Goal: Task Accomplishment & Management: Manage account settings

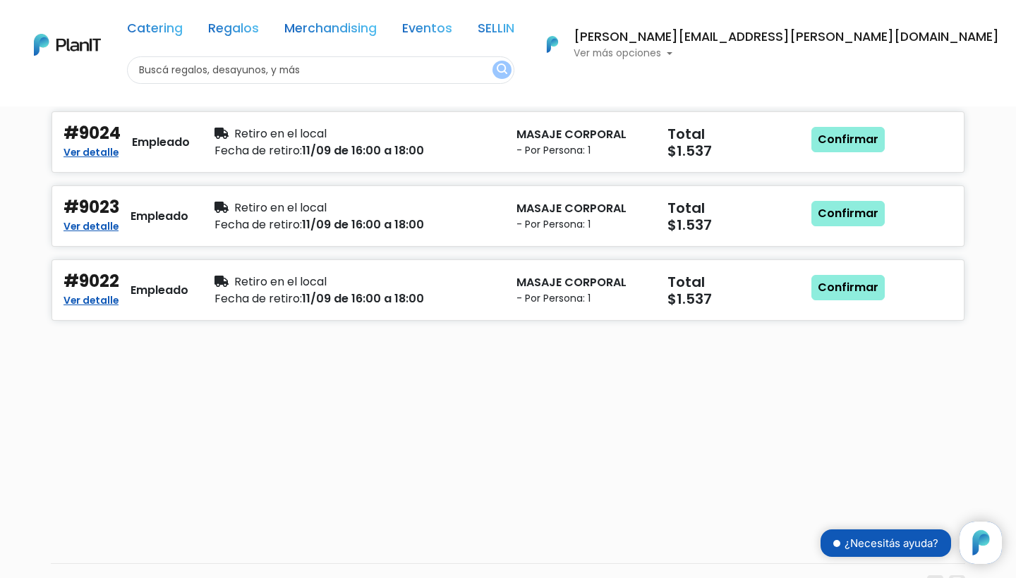
scroll to position [143, 0]
click at [384, 298] on div "Fecha de retiro: 11/09 de 16:00 a 18:00" at bounding box center [356, 299] width 285 height 17
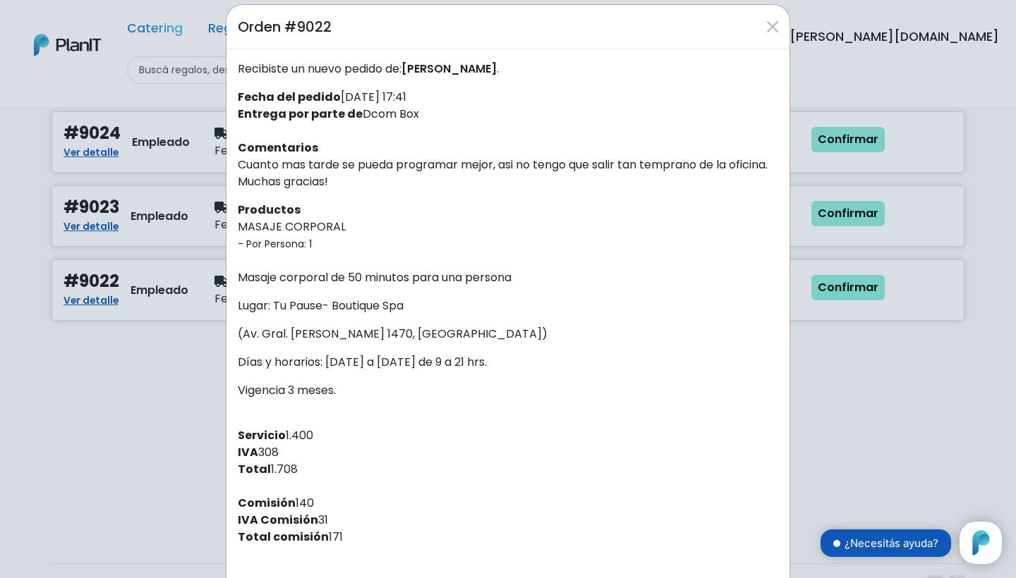
scroll to position [20, 0]
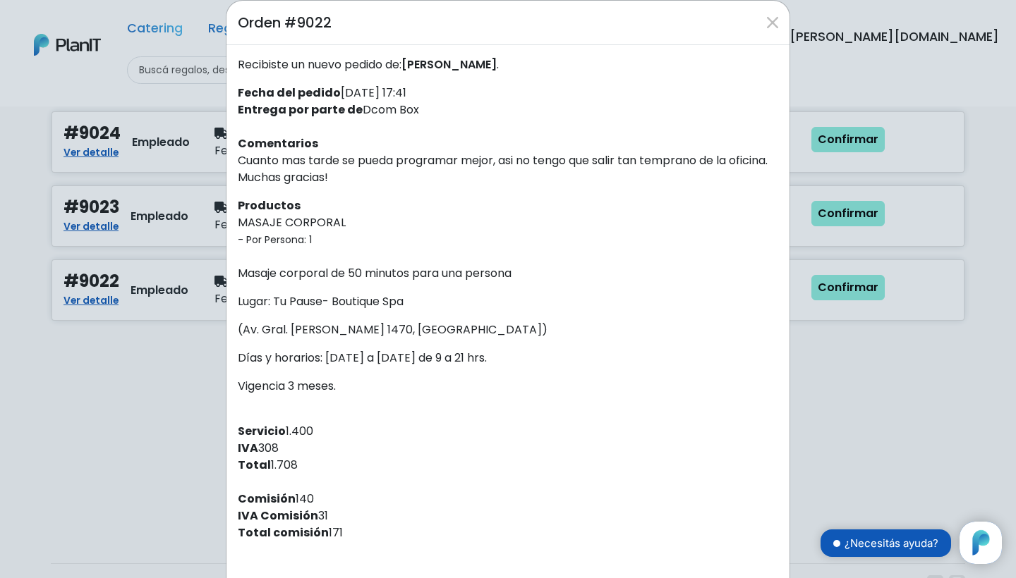
click at [133, 303] on div "Orden #9022 Recibiste un nuevo pedido de: Guillermo fiorina . Fecha del pedido …" at bounding box center [508, 289] width 1016 height 578
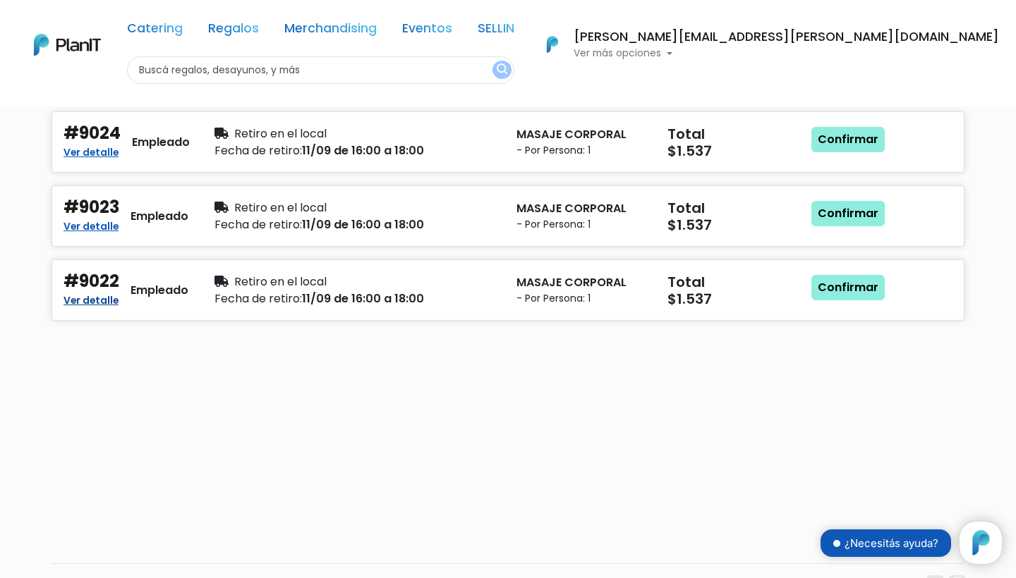
click at [92, 293] on link "Ver detalle" at bounding box center [90, 299] width 55 height 17
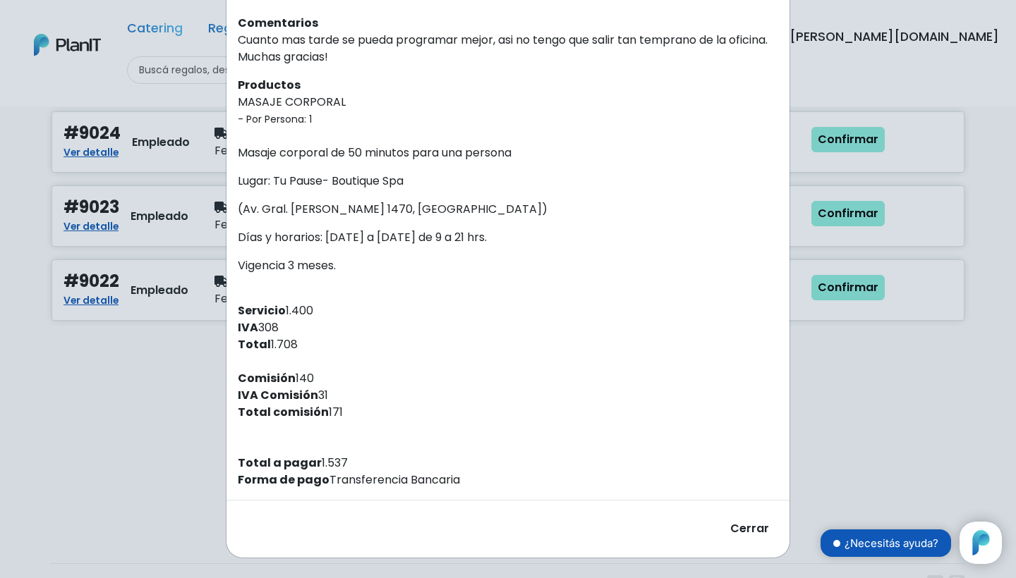
scroll to position [138, 0]
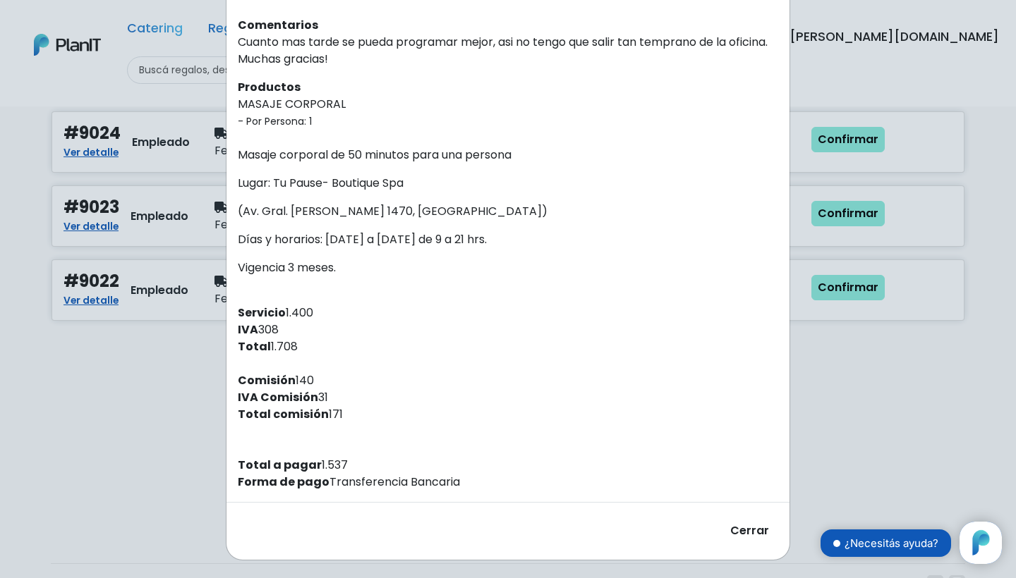
click at [736, 532] on button "Cerrar" at bounding box center [749, 531] width 57 height 35
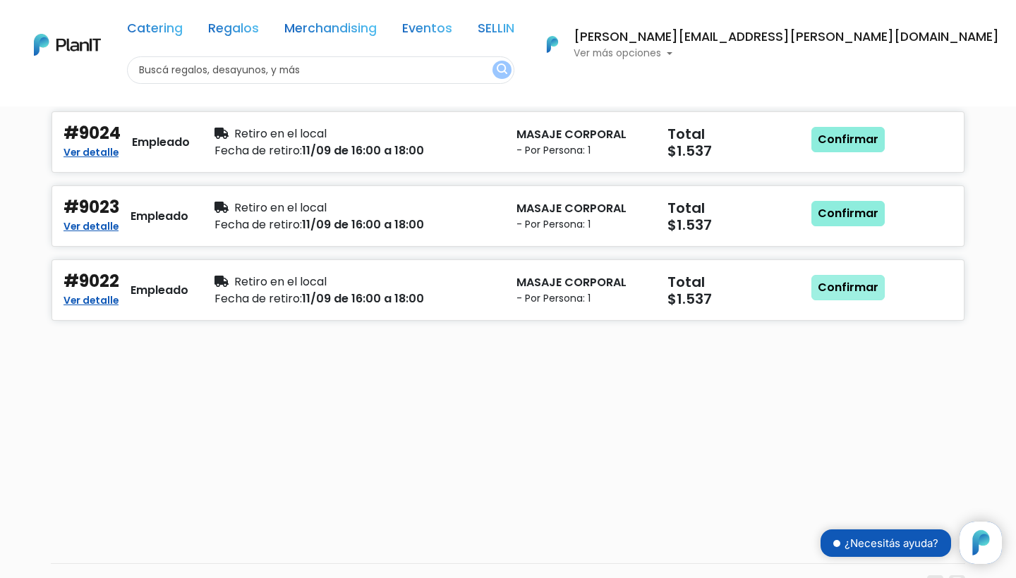
click at [829, 293] on link "Confirmar" at bounding box center [847, 287] width 73 height 25
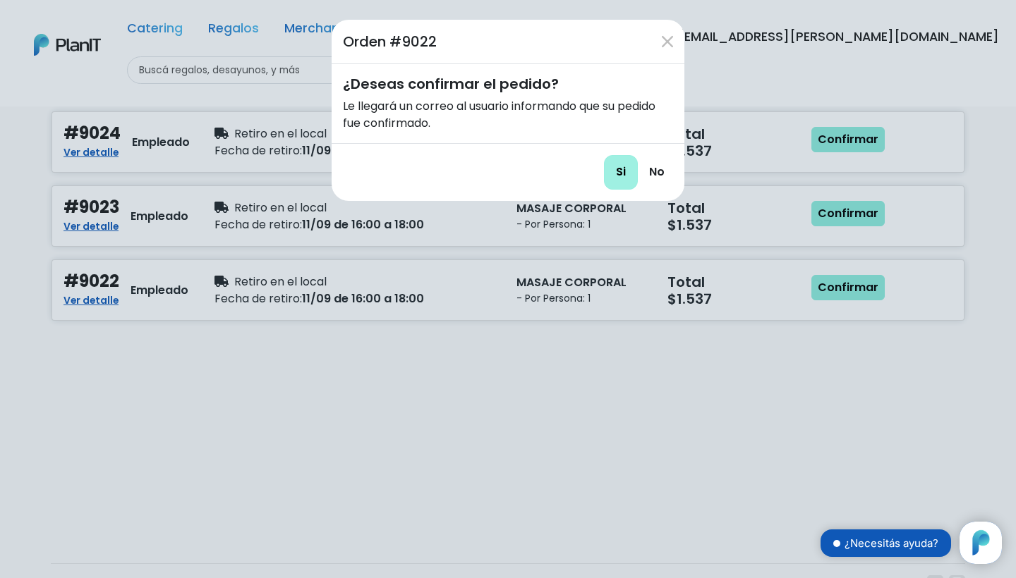
click at [628, 176] on input "Si" at bounding box center [621, 172] width 34 height 35
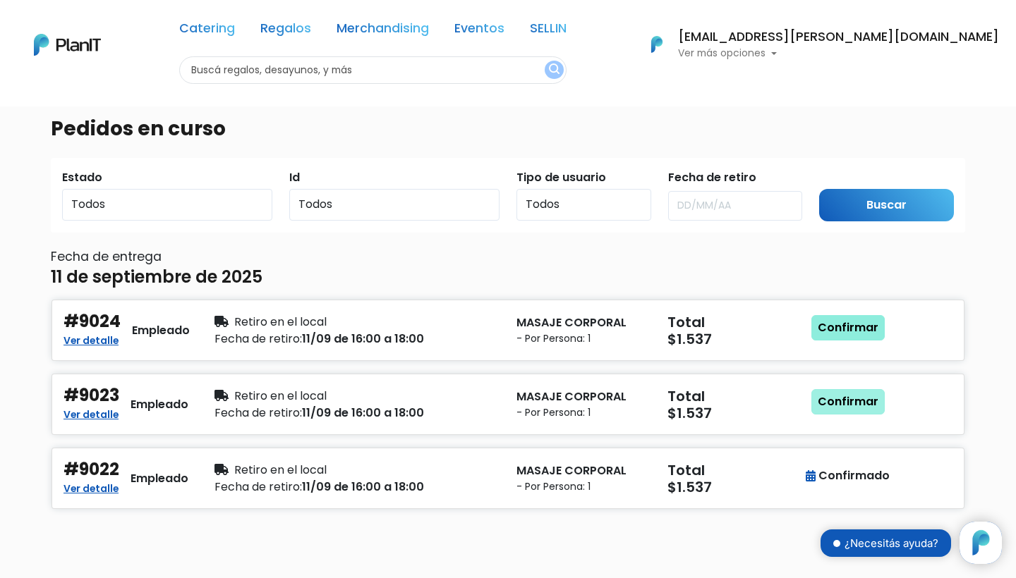
scroll to position [143, 0]
click at [832, 398] on link "Confirmar" at bounding box center [847, 401] width 73 height 25
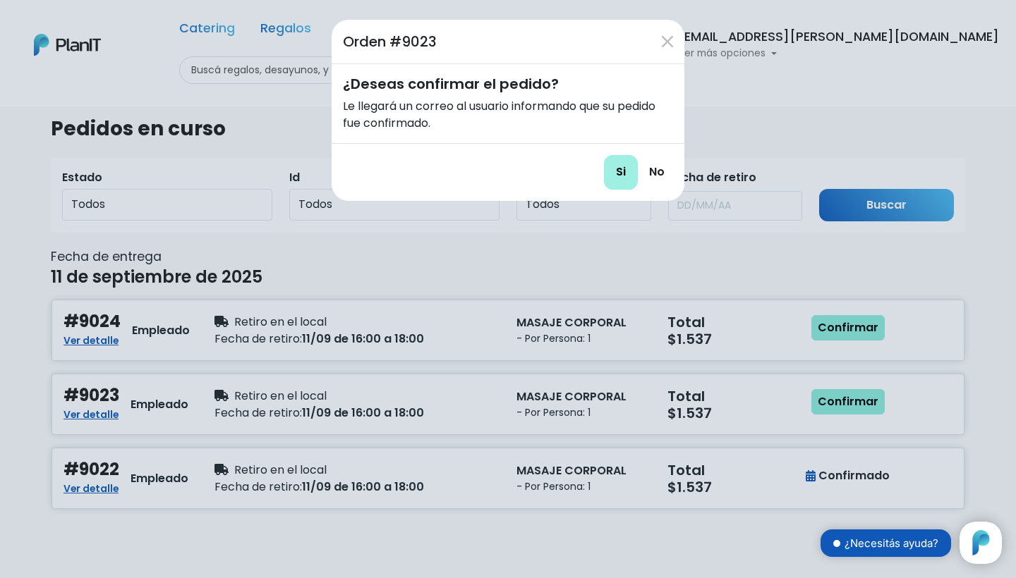
click at [609, 177] on input "Si" at bounding box center [621, 172] width 34 height 35
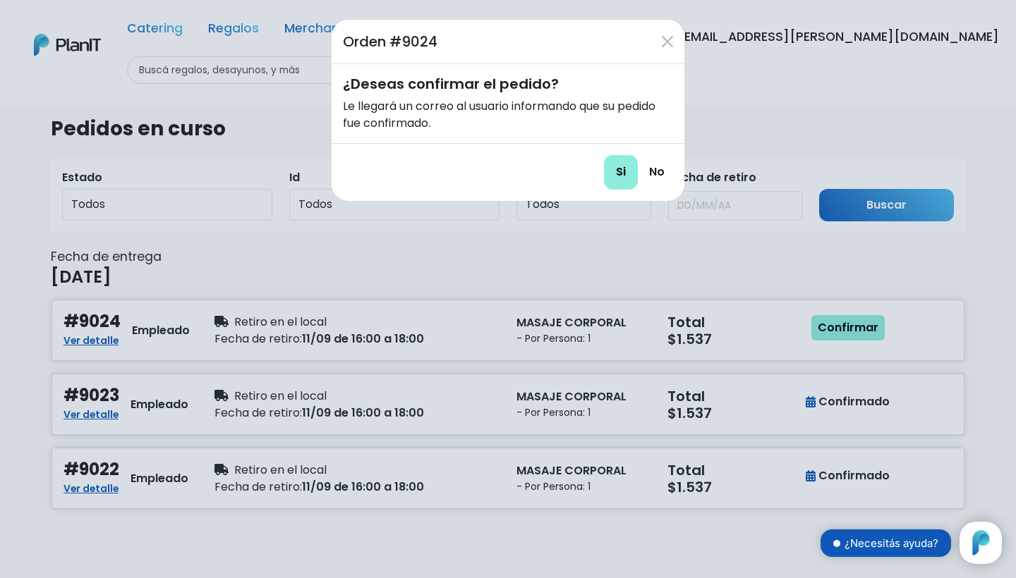
scroll to position [143, 0]
click at [621, 169] on input "Si" at bounding box center [621, 172] width 34 height 35
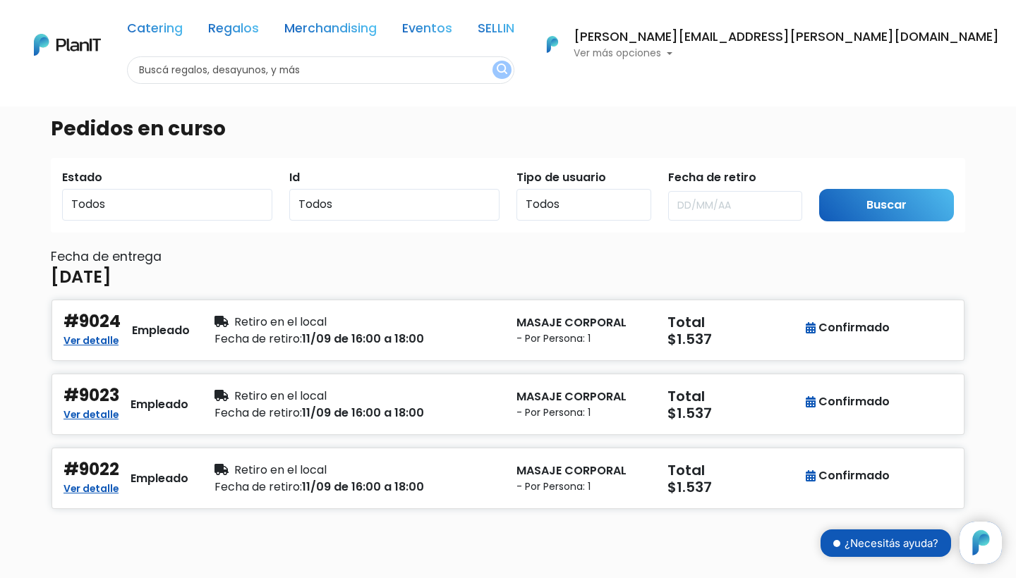
scroll to position [143, 0]
click at [97, 342] on link "Ver detalle" at bounding box center [90, 339] width 55 height 17
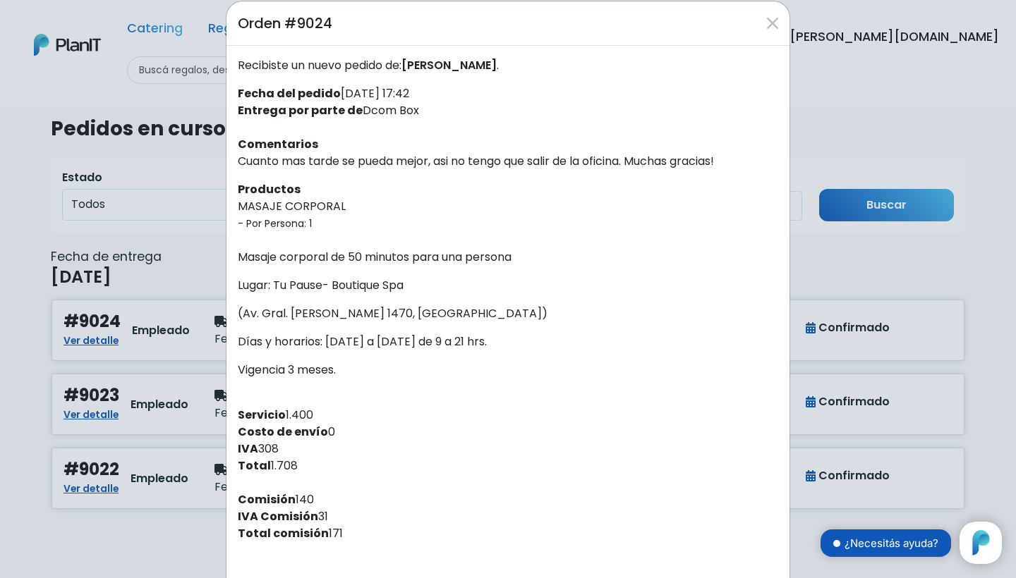
scroll to position [21, 0]
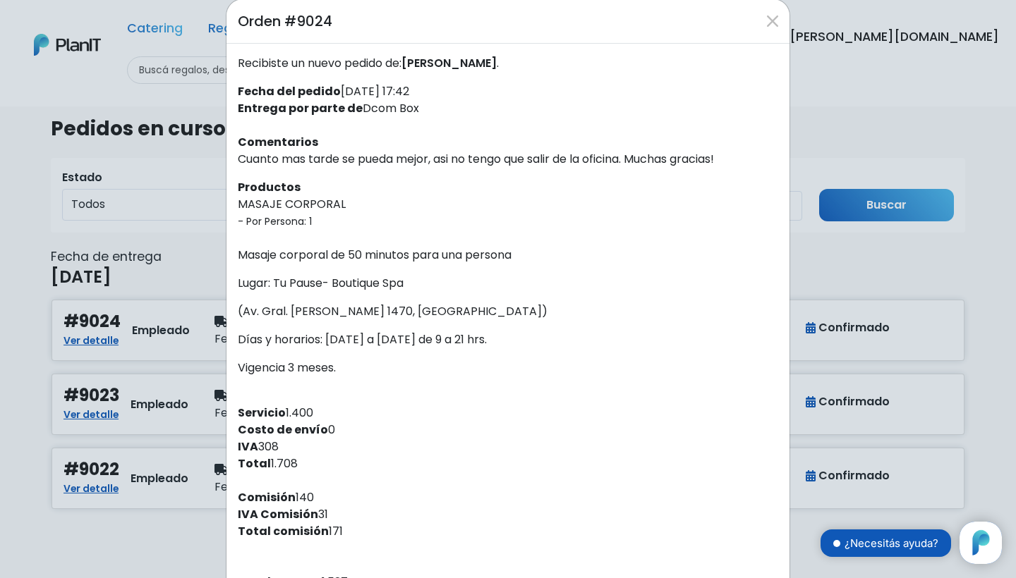
click at [191, 395] on div "Orden #9024 Recibiste un nuevo pedido de: Guillermo fiorina . Fecha del pedido …" at bounding box center [508, 289] width 1016 height 578
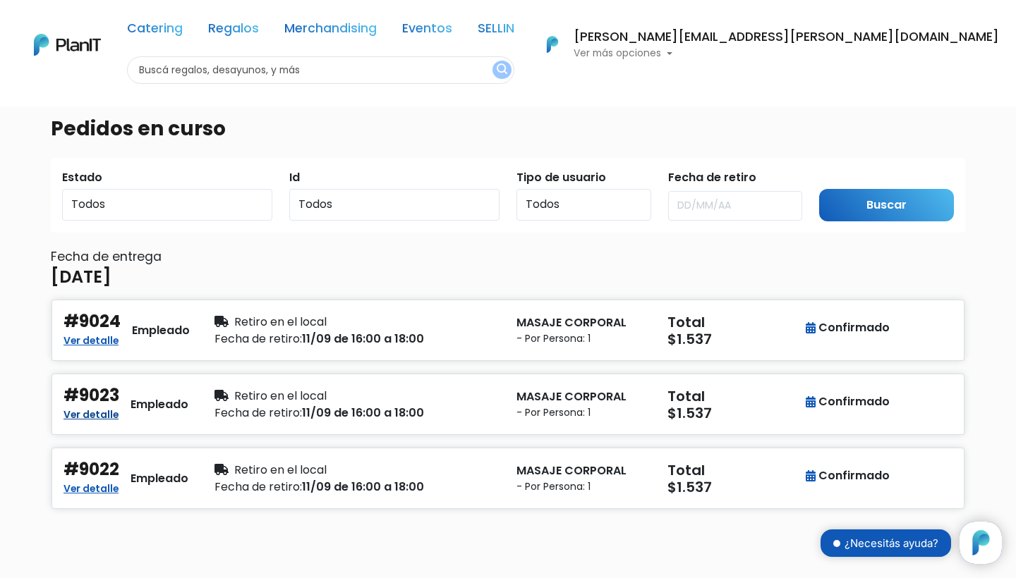
click at [97, 410] on link "Ver detalle" at bounding box center [90, 413] width 55 height 17
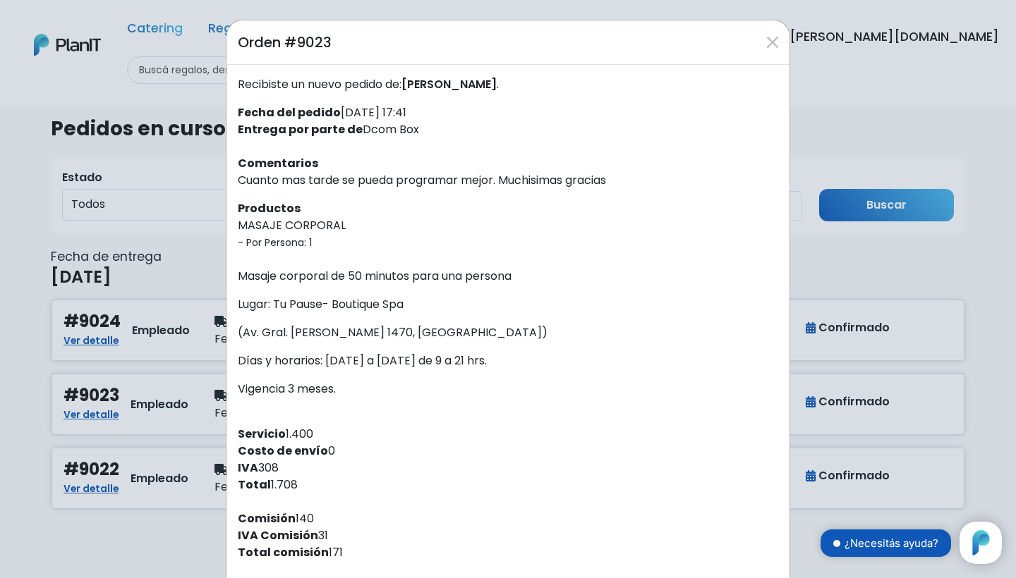
click at [135, 317] on div "Orden #9023 Recibiste un nuevo pedido de: Martin wildbaum . Fecha del pedido 08…" at bounding box center [508, 289] width 1016 height 578
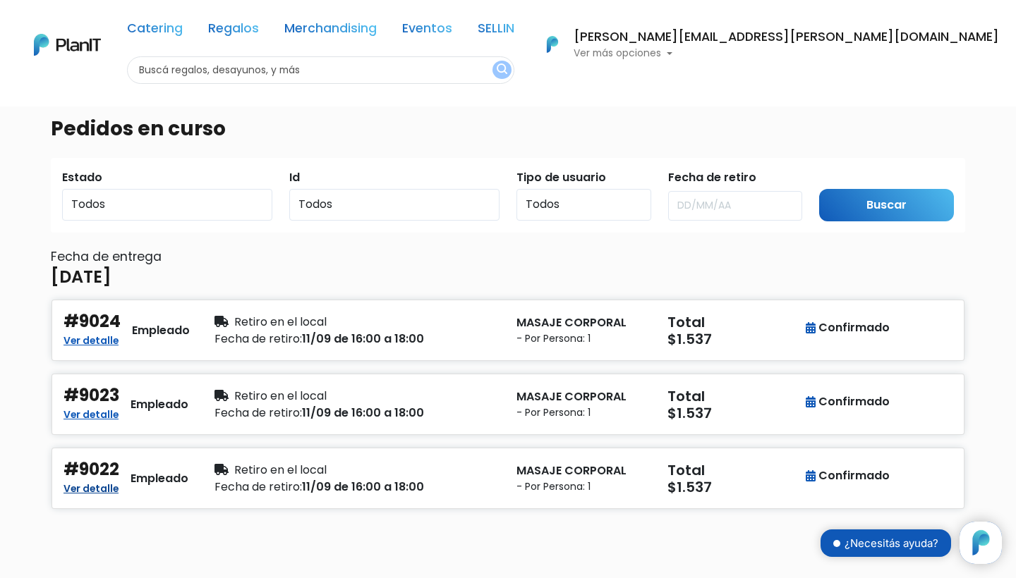
click at [100, 487] on link "Ver detalle" at bounding box center [90, 487] width 55 height 17
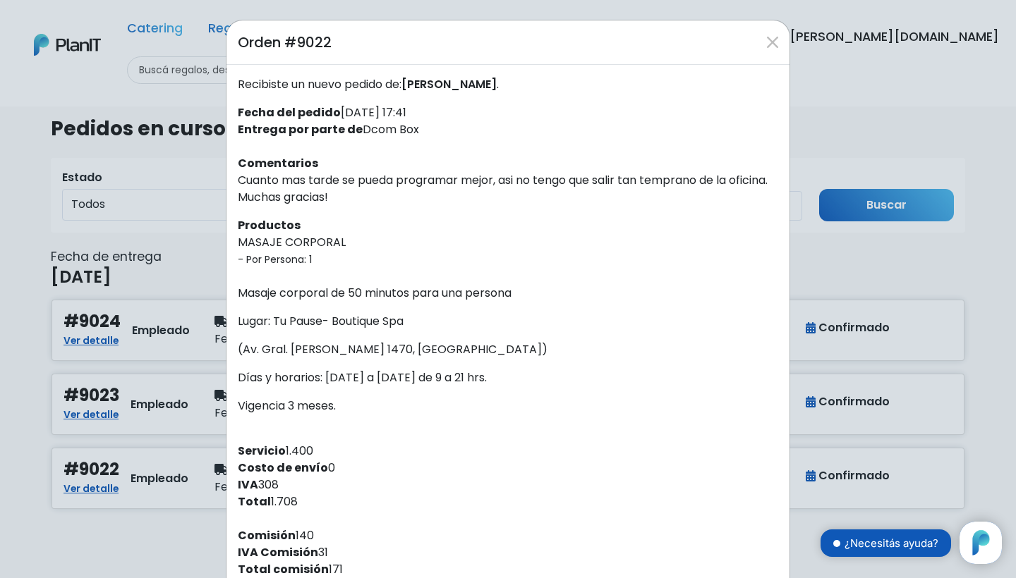
click at [126, 331] on div "Orden #9022 Recibiste un nuevo pedido de: Guillermo fiorina . Fecha del pedido …" at bounding box center [508, 289] width 1016 height 578
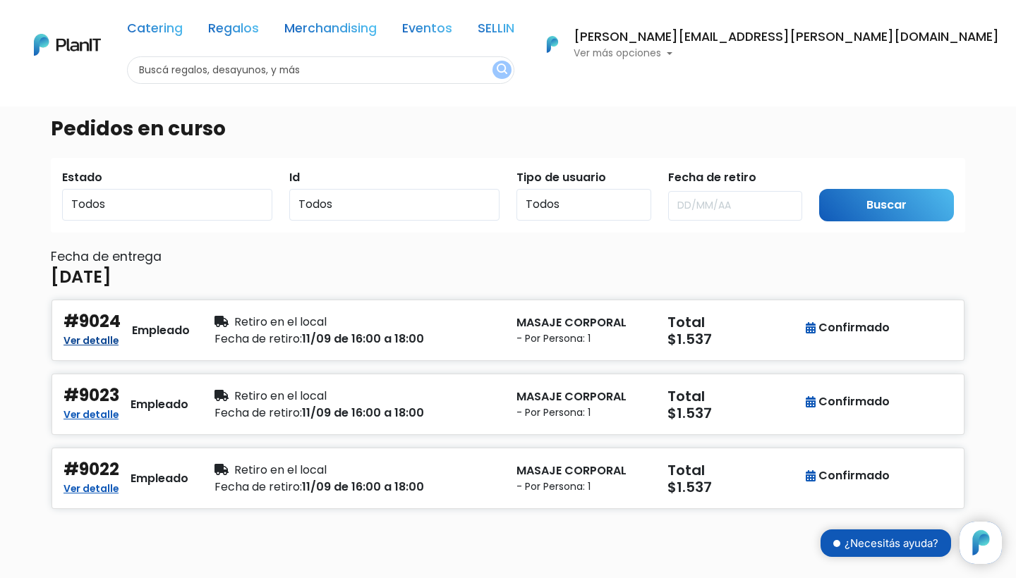
click at [104, 344] on link "Ver detalle" at bounding box center [90, 339] width 55 height 17
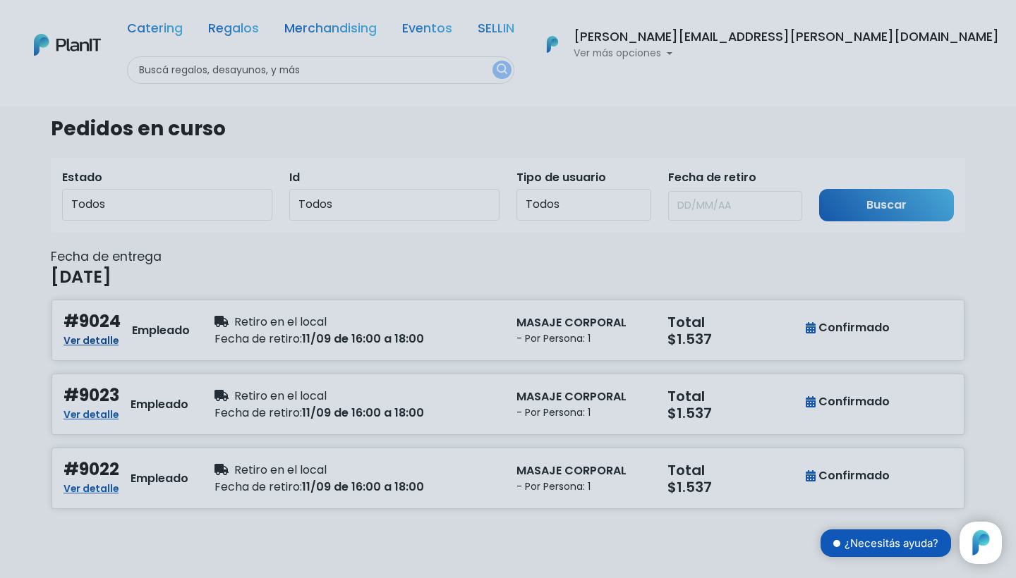
scroll to position [0, 0]
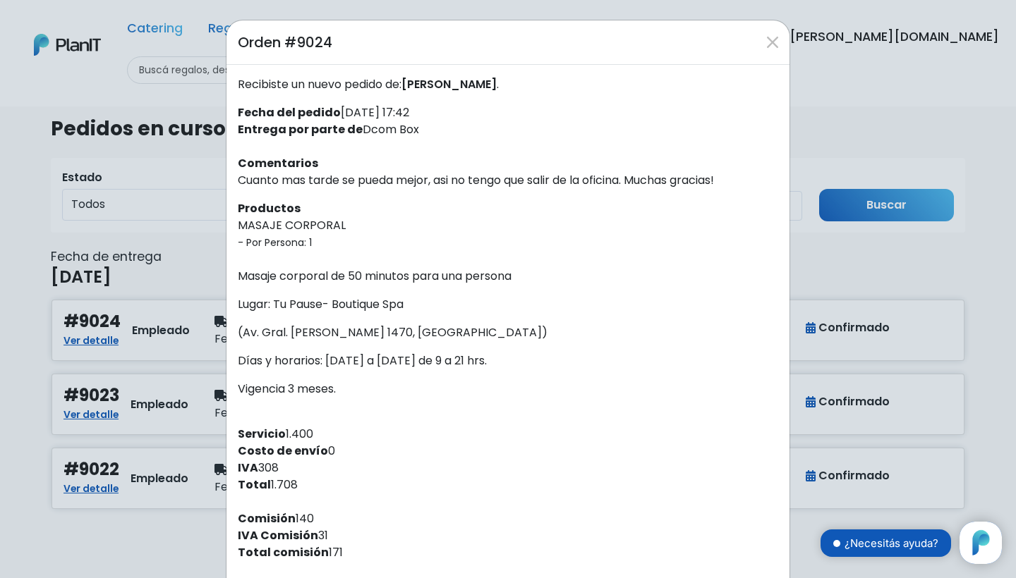
click at [23, 343] on div "Orden #9024 Recibiste un nuevo pedido de: Guillermo fiorina . Fecha del pedido …" at bounding box center [508, 289] width 1016 height 578
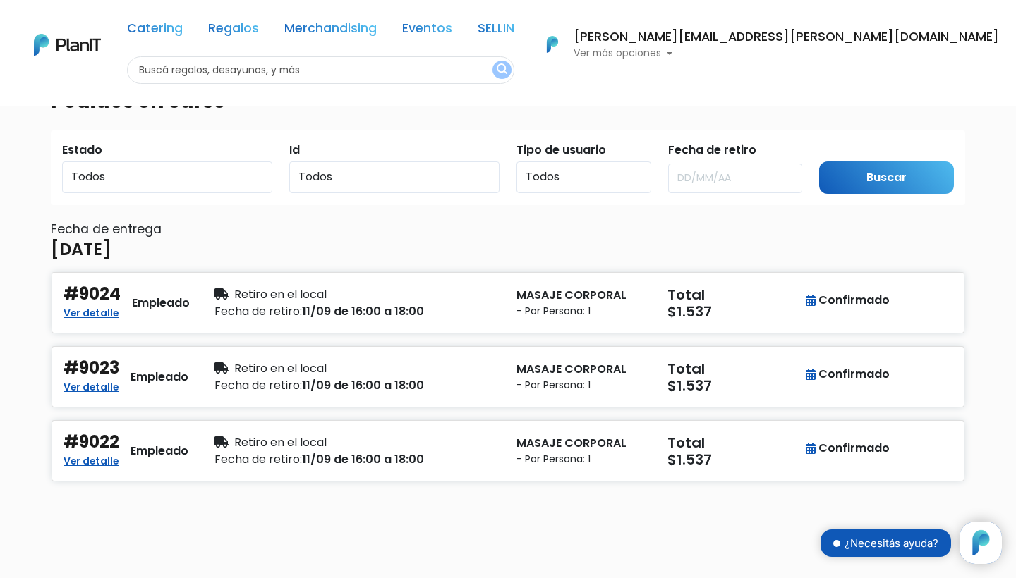
scroll to position [29, 0]
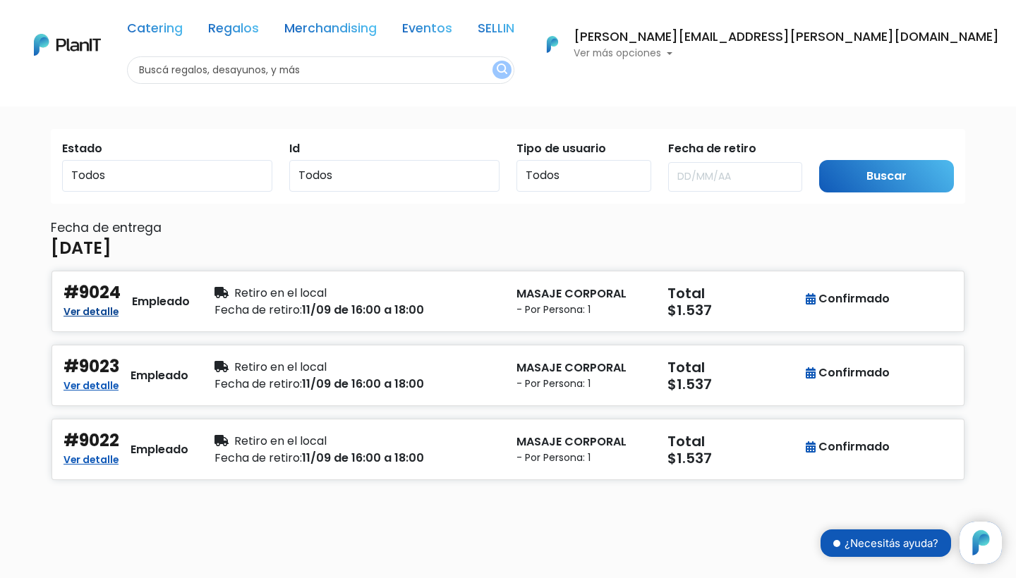
click at [83, 311] on link "Ver detalle" at bounding box center [90, 310] width 55 height 17
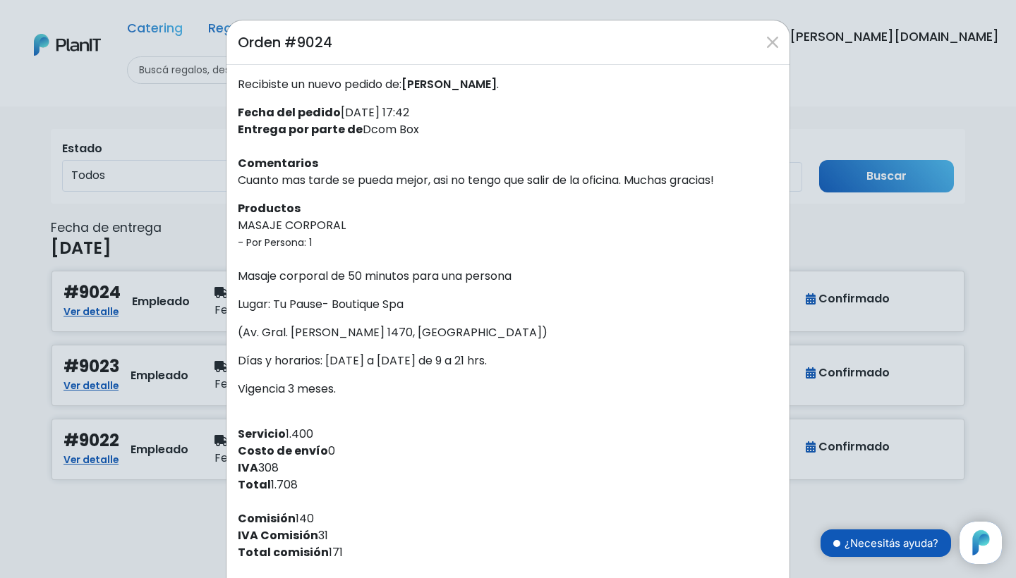
scroll to position [0, 0]
click at [33, 293] on div "Orden #9024 Recibiste un nuevo pedido de: Guillermo fiorina . Fecha del pedido …" at bounding box center [508, 289] width 1016 height 578
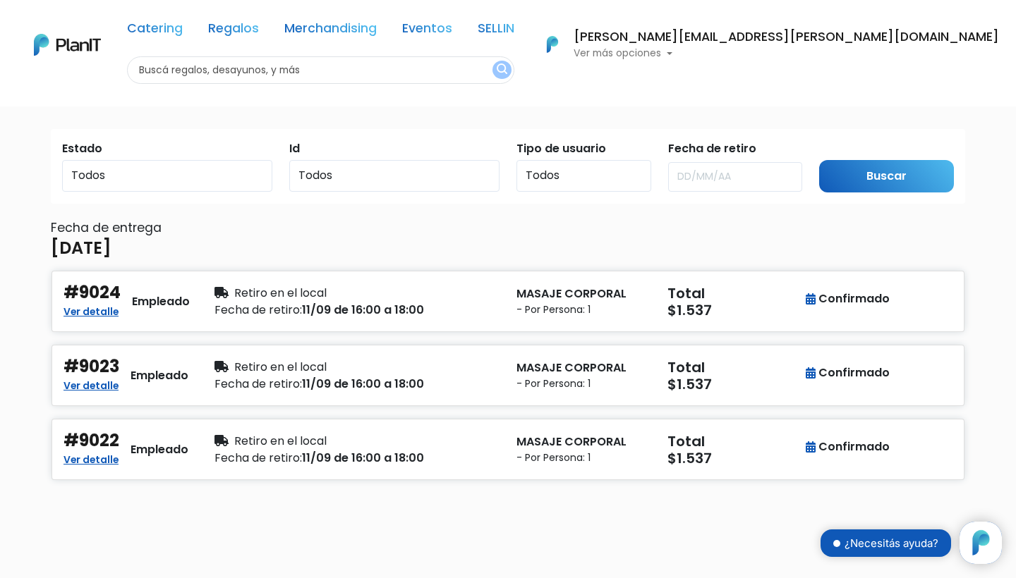
click at [389, 304] on div "Fecha de retiro: 11/09 de 16:00 a 18:00" at bounding box center [356, 310] width 285 height 17
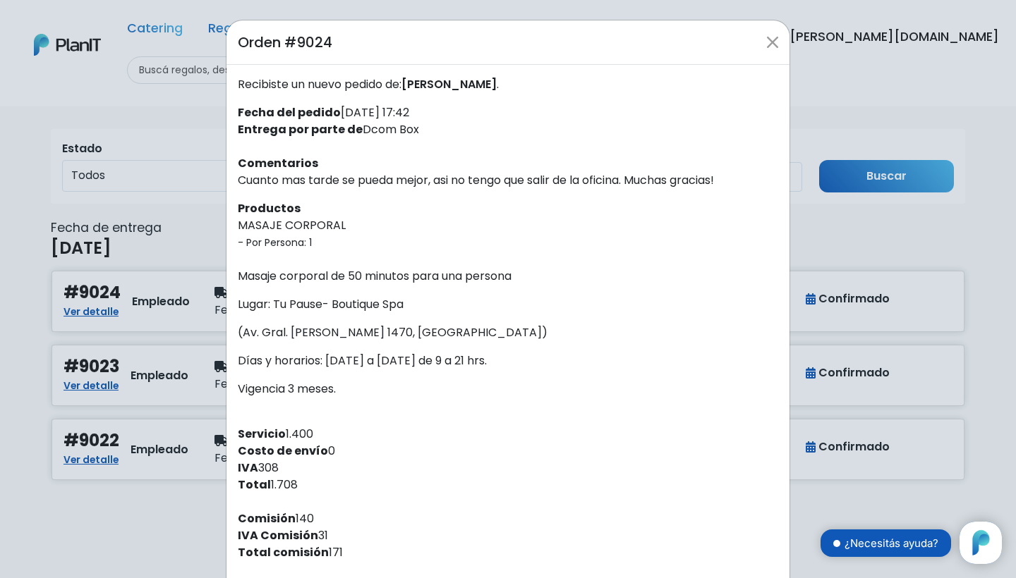
click at [769, 33] on button "Close" at bounding box center [772, 42] width 23 height 23
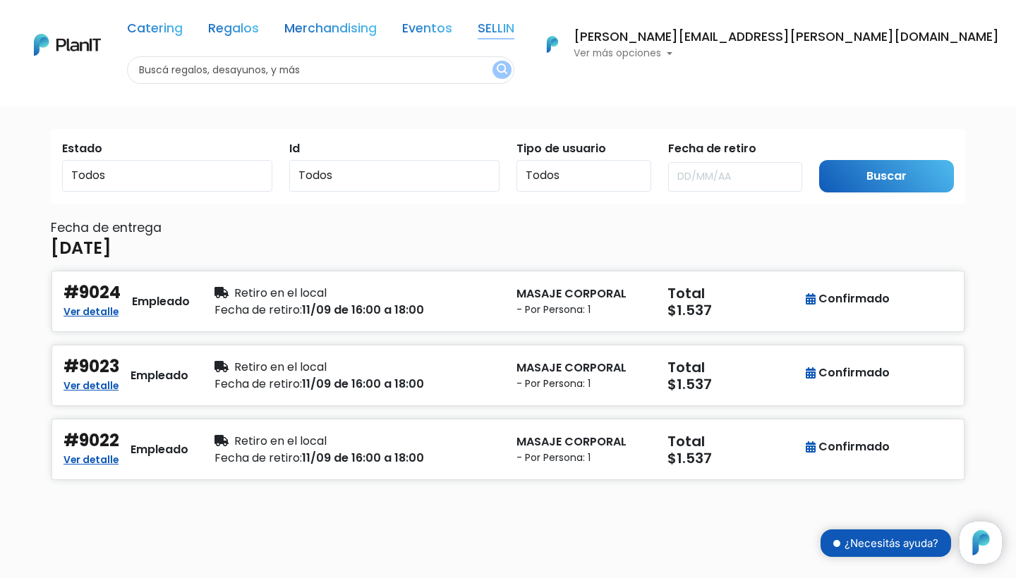
click at [514, 35] on link "SELLIN" at bounding box center [495, 31] width 37 height 17
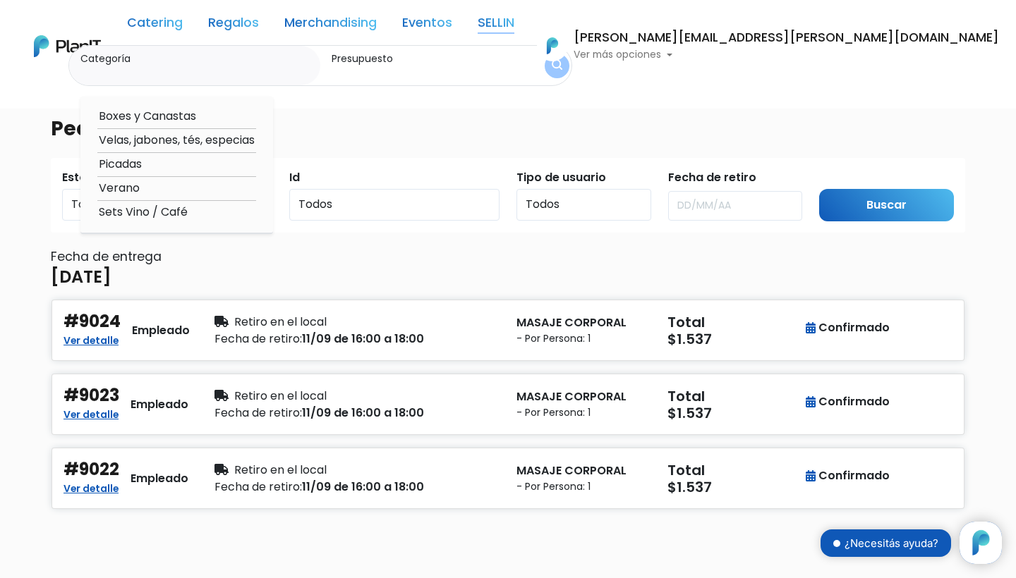
click at [514, 26] on link "SELLIN" at bounding box center [495, 25] width 37 height 17
click at [259, 28] on link "Regalos" at bounding box center [233, 25] width 51 height 17
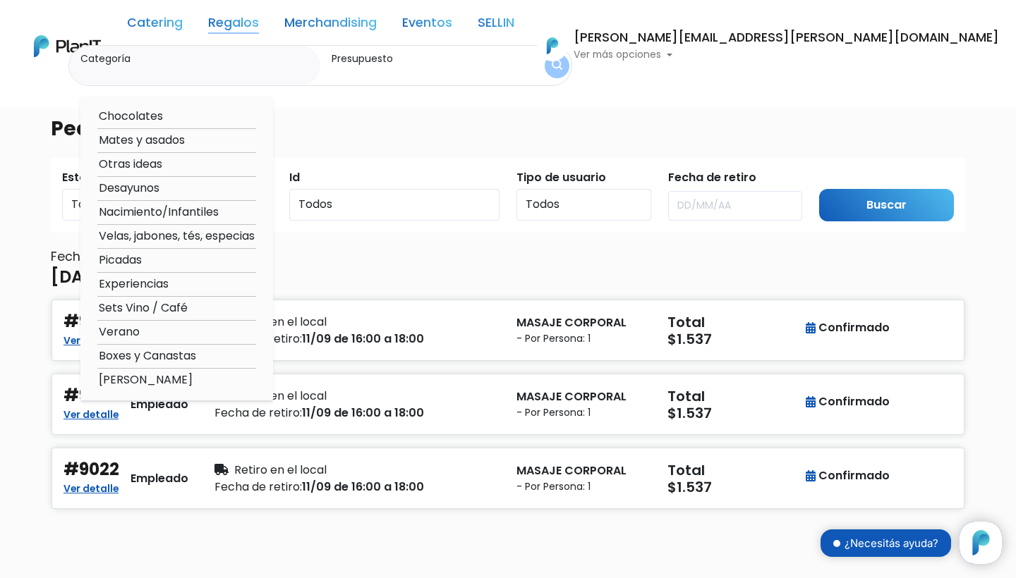
click at [259, 28] on link "Regalos" at bounding box center [233, 25] width 51 height 17
click at [183, 26] on link "Catering" at bounding box center [155, 25] width 56 height 17
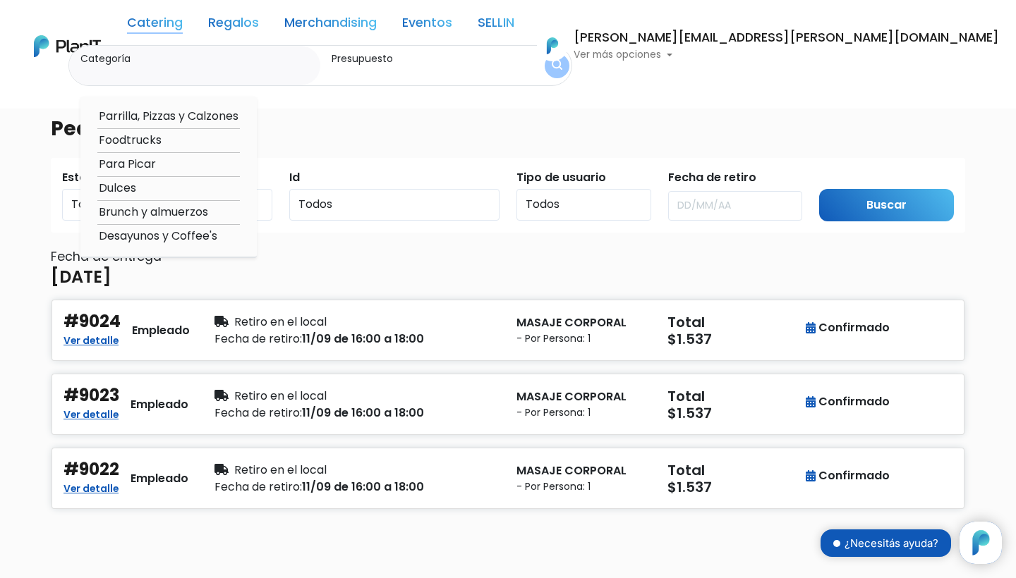
click at [183, 26] on link "Catering" at bounding box center [155, 25] width 56 height 17
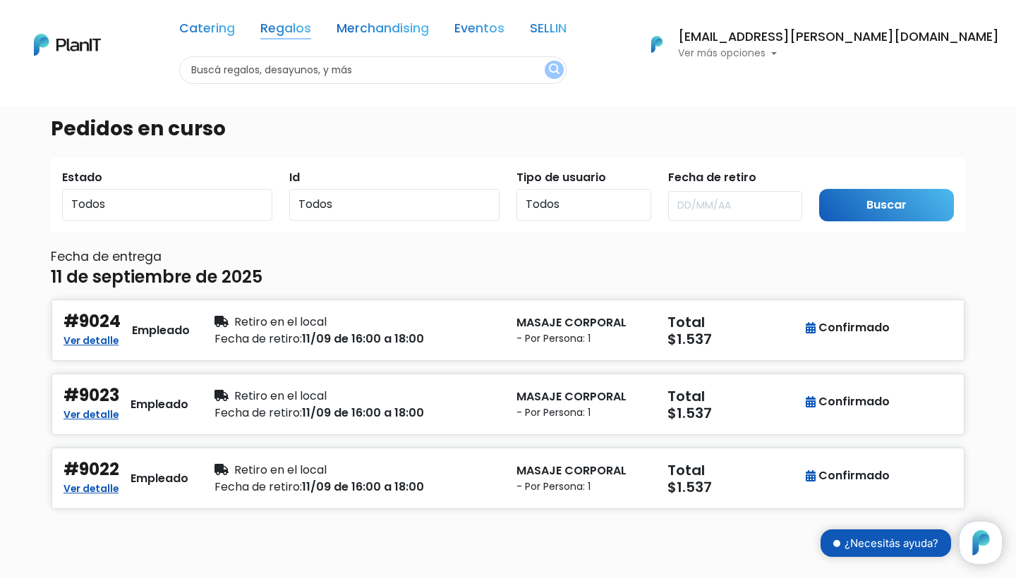
scroll to position [143, 0]
click at [235, 32] on link "Catering" at bounding box center [207, 31] width 56 height 17
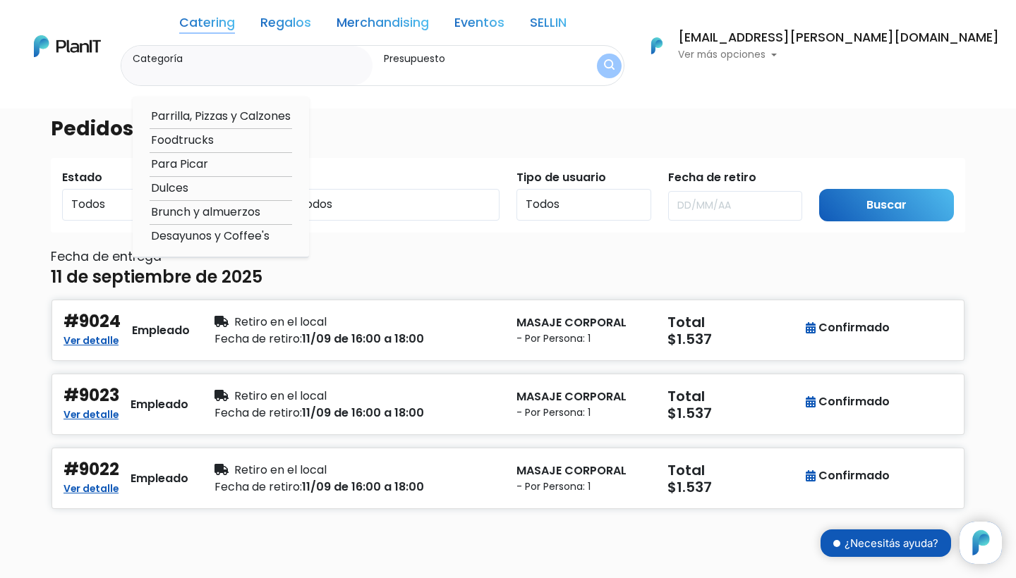
click at [320, 66] on input "Categoría" at bounding box center [250, 73] width 234 height 14
click at [235, 29] on link "Catering" at bounding box center [207, 25] width 56 height 17
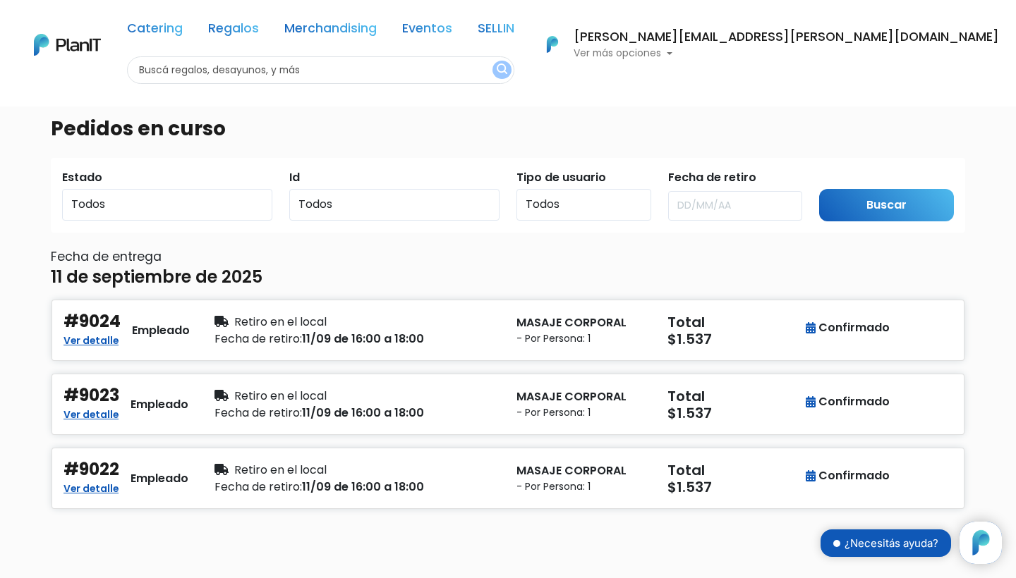
scroll to position [143, 0]
click at [377, 35] on link "Merchandising" at bounding box center [330, 31] width 92 height 17
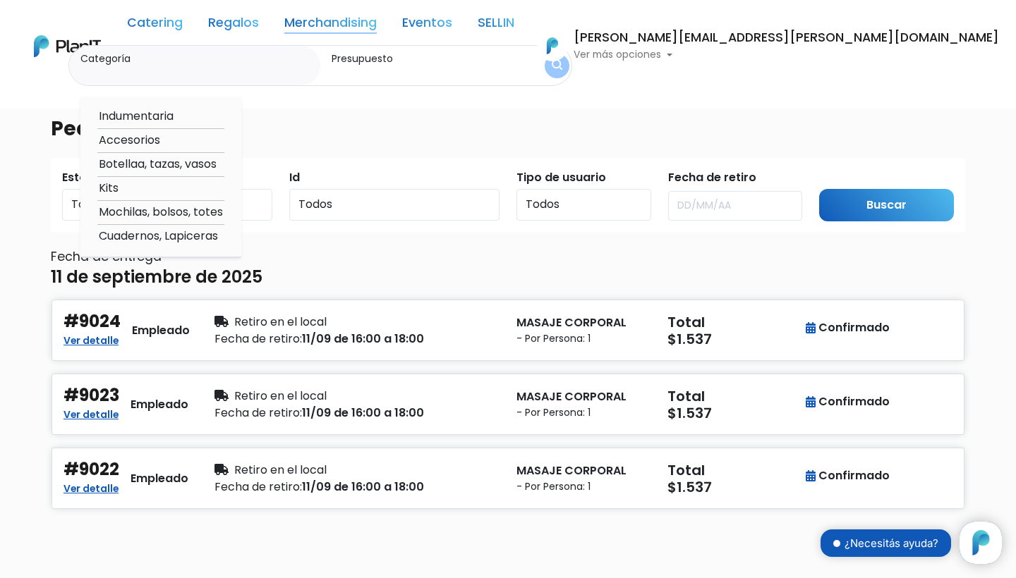
click at [434, 35] on div "Catering Regalos Merchandising Eventos SELLIN" at bounding box center [320, 25] width 387 height 39
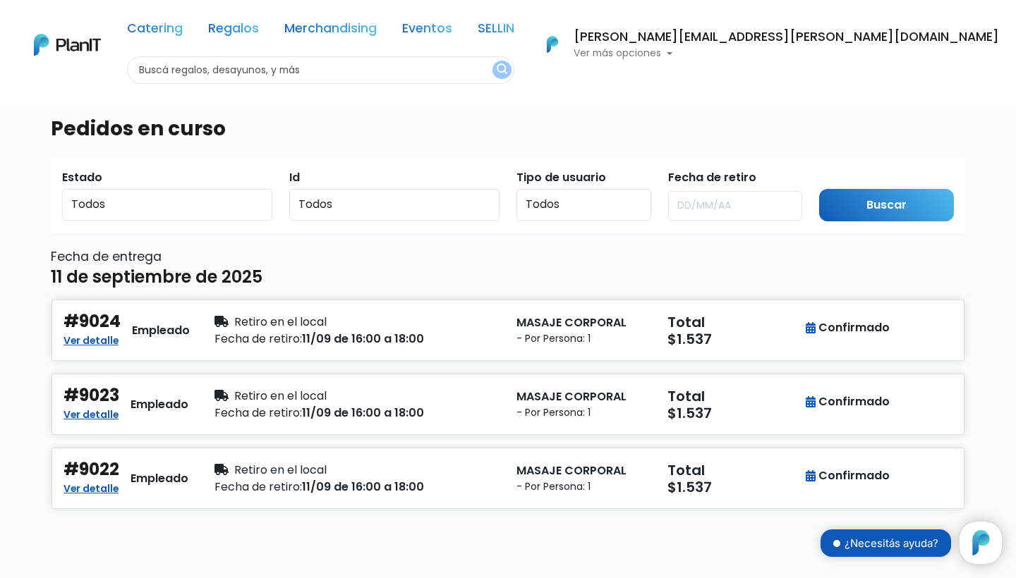
click at [452, 29] on link "Eventos" at bounding box center [427, 31] width 50 height 17
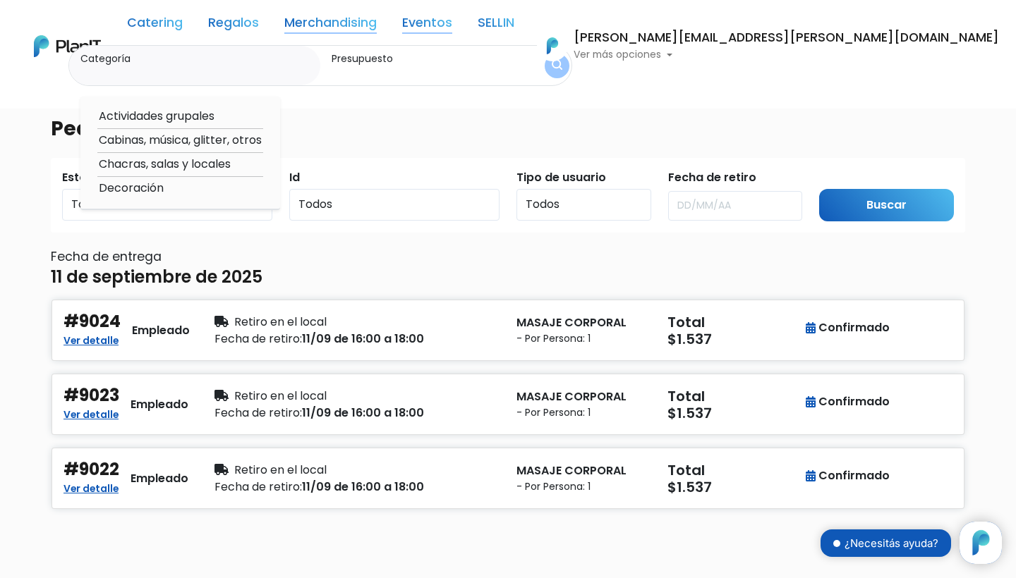
click at [196, 117] on div "Actividades grupales Cabinas, música, glitter, otros Chacras, salas y locales D…" at bounding box center [180, 154] width 200 height 114
click at [183, 24] on link "Catering" at bounding box center [155, 25] width 56 height 17
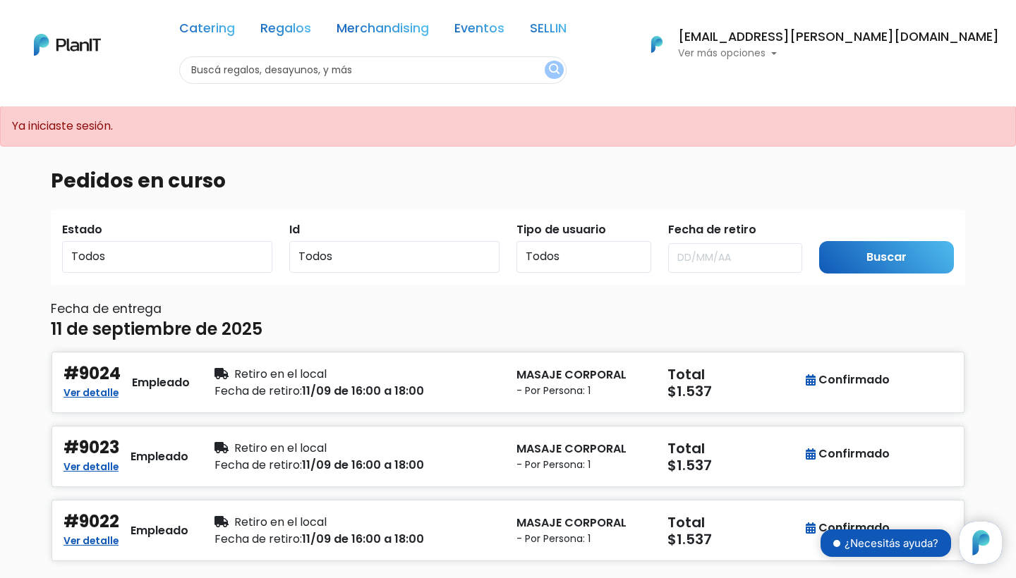
scroll to position [143, 0]
click at [311, 30] on link "Regalos" at bounding box center [285, 31] width 51 height 17
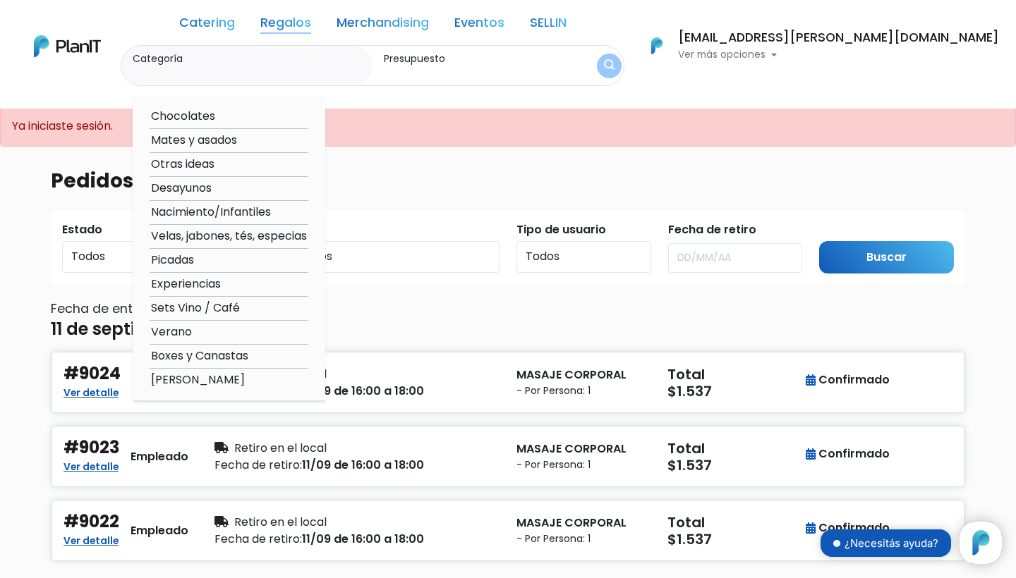
click at [245, 73] on input "Categoría" at bounding box center [250, 73] width 234 height 14
click at [566, 22] on link "SELLIN" at bounding box center [548, 25] width 37 height 17
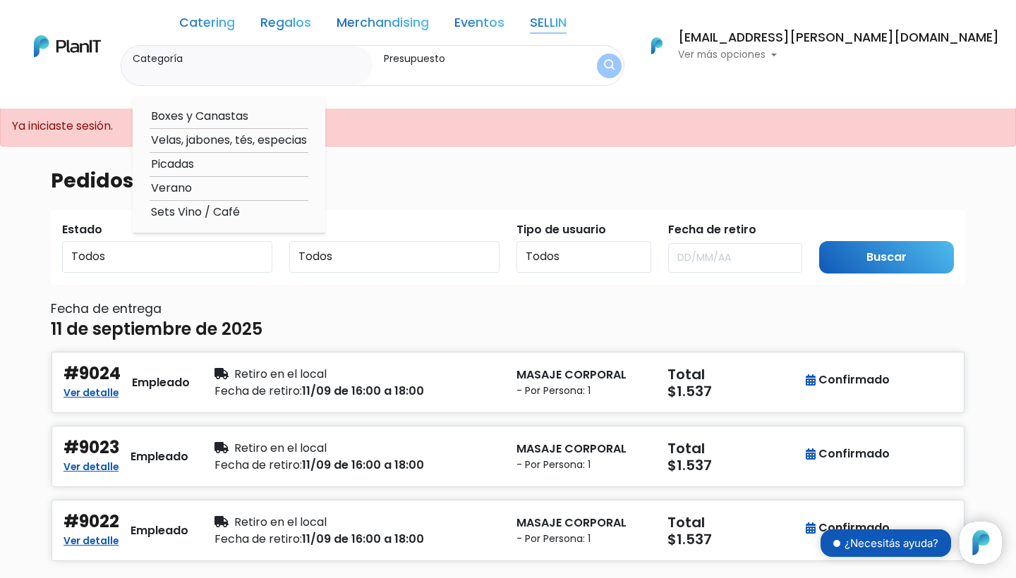
click at [566, 22] on link "SELLIN" at bounding box center [548, 25] width 37 height 17
